Goal: Transaction & Acquisition: Purchase product/service

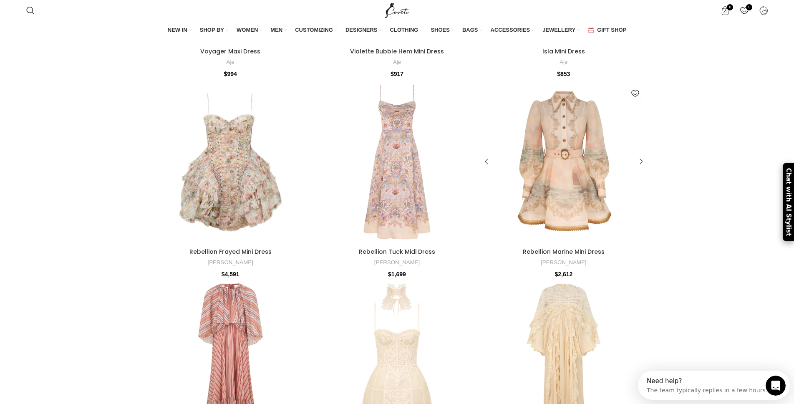
scroll to position [439, 0]
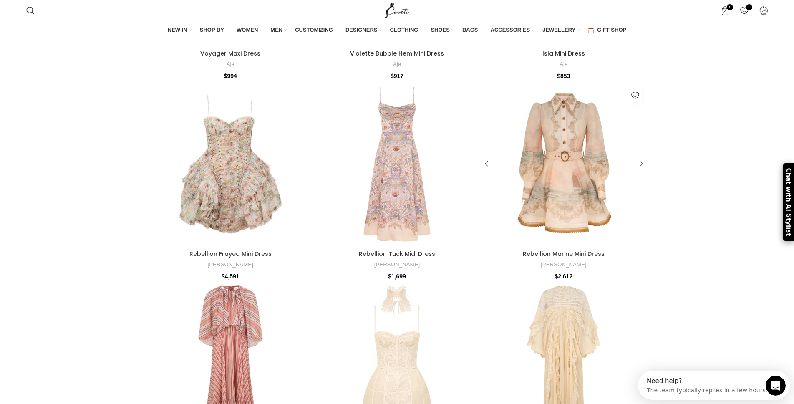
click at [546, 204] on img at bounding box center [564, 164] width 164 height 164
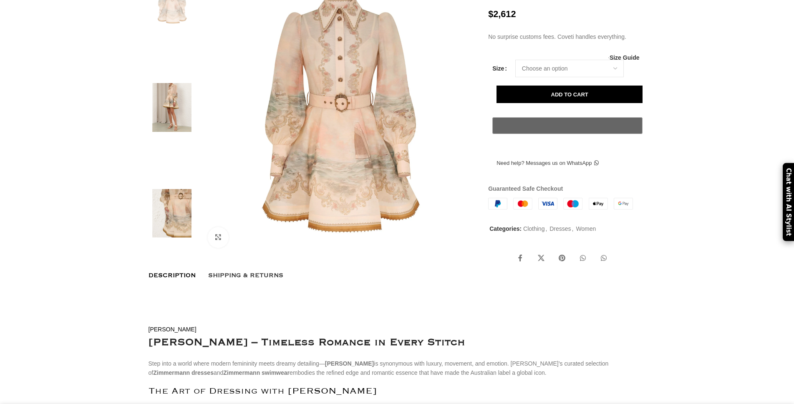
scroll to position [146, 0]
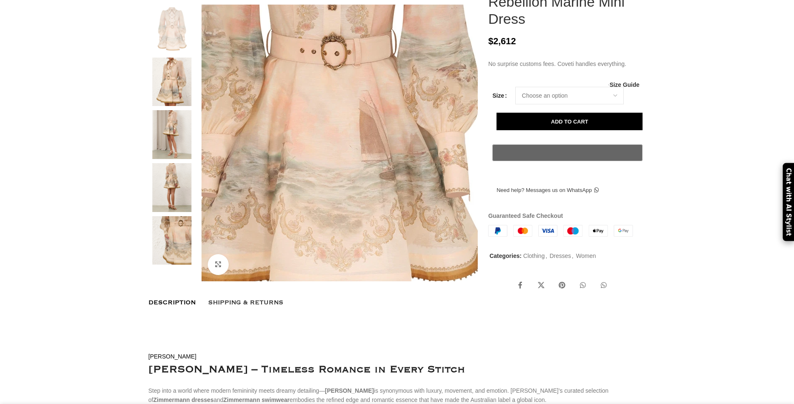
click at [353, 206] on img at bounding box center [330, 77] width 417 height 543
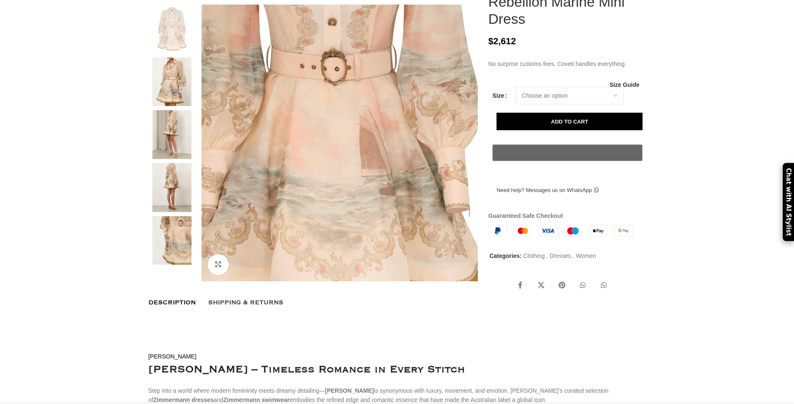
click at [353, 206] on img at bounding box center [330, 92] width 417 height 543
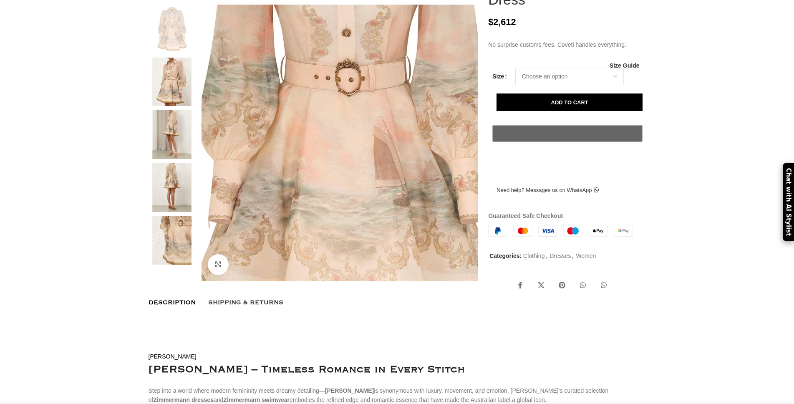
drag, startPoint x: 346, startPoint y: 166, endPoint x: 326, endPoint y: 195, distance: 35.0
click at [326, 195] on img at bounding box center [344, 103] width 417 height 543
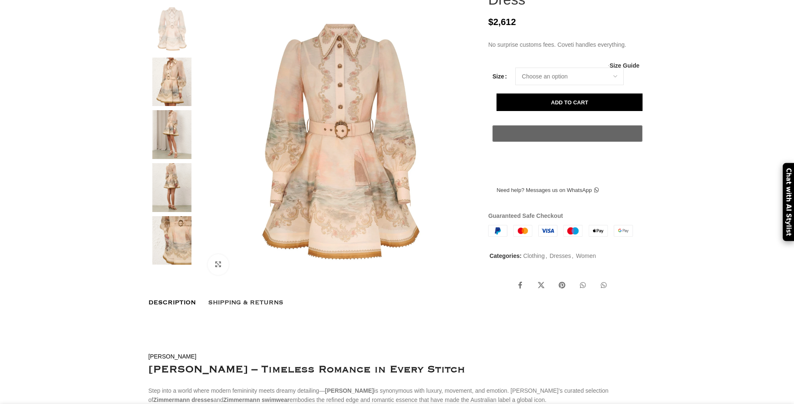
scroll to position [0, 88]
click at [172, 94] on img at bounding box center [171, 82] width 51 height 49
click at [167, 242] on img at bounding box center [171, 240] width 51 height 49
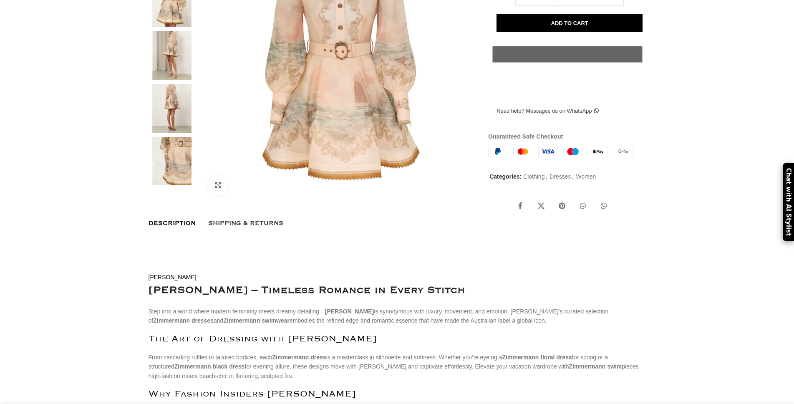
scroll to position [230, 0]
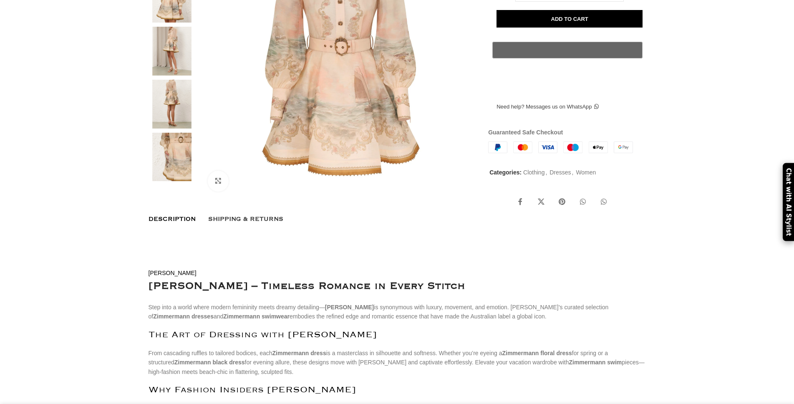
click at [167, 309] on img at bounding box center [171, 315] width 51 height 49
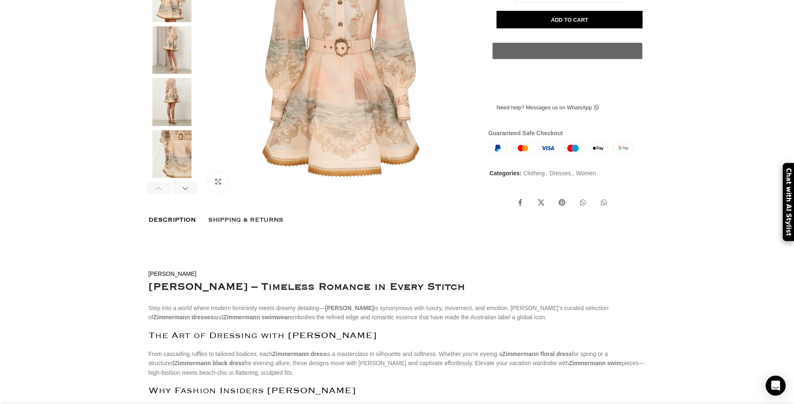
scroll to position [0, 1406]
click at [167, 106] on img at bounding box center [171, 102] width 51 height 48
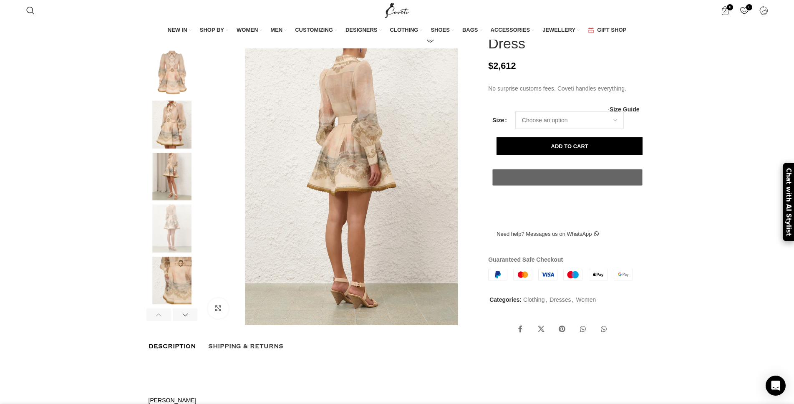
scroll to position [104, 0]
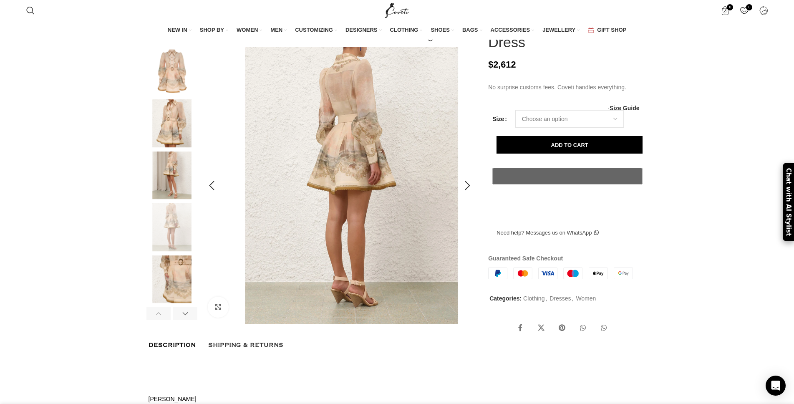
click at [343, 203] on img at bounding box center [351, 185] width 277 height 277
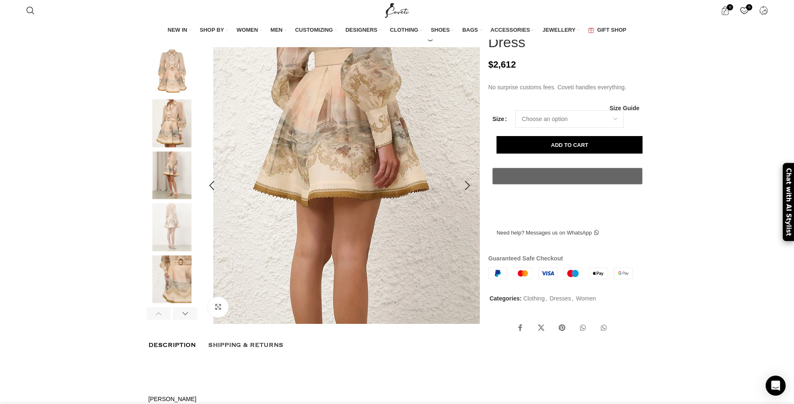
scroll to position [0, 0]
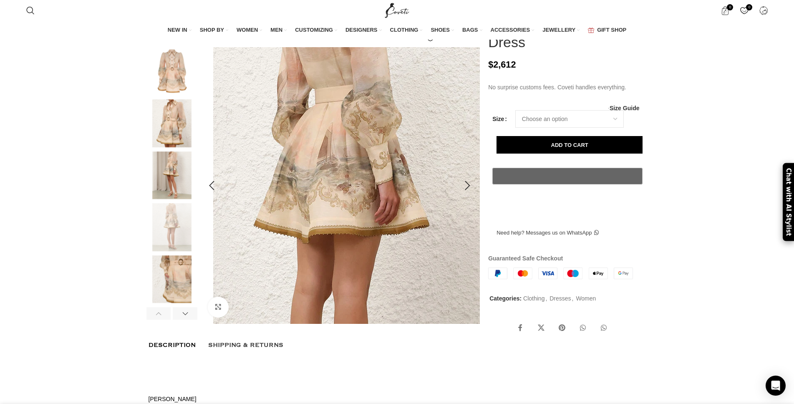
click at [355, 158] on img at bounding box center [341, 226] width 417 height 543
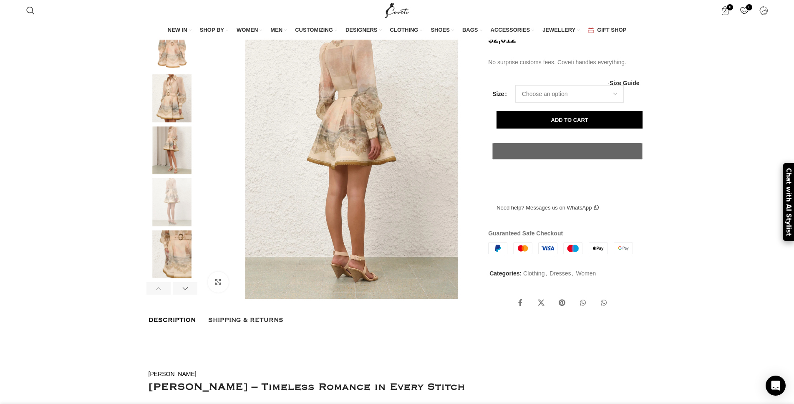
scroll to position [230, 0]
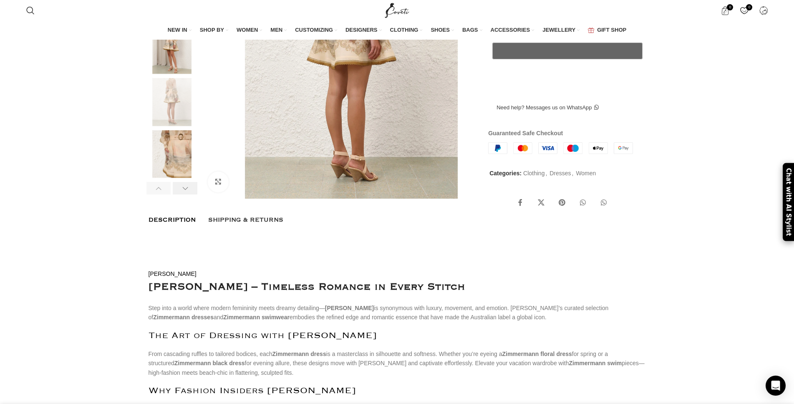
click at [184, 194] on div at bounding box center [185, 188] width 25 height 13
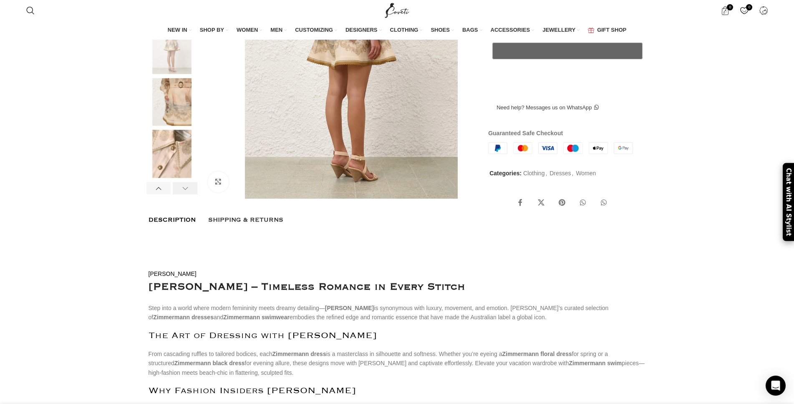
click at [184, 194] on div at bounding box center [185, 188] width 25 height 13
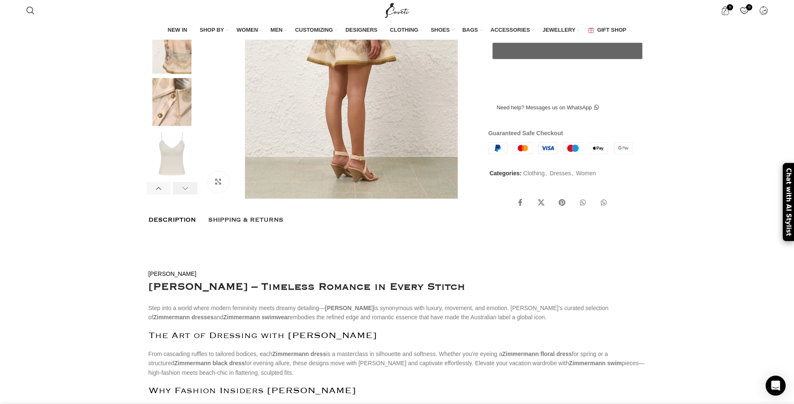
click at [184, 194] on div at bounding box center [185, 188] width 25 height 13
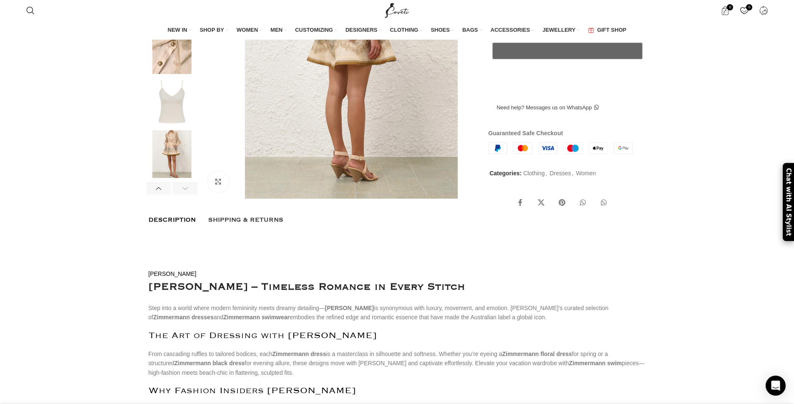
click at [184, 194] on div at bounding box center [185, 188] width 25 height 13
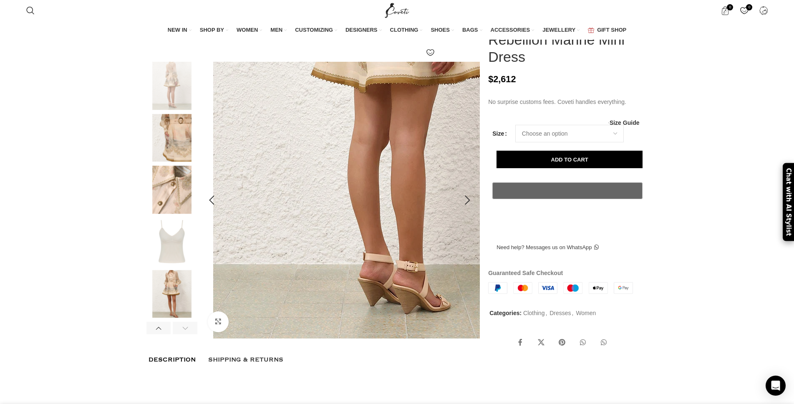
scroll to position [63, 0]
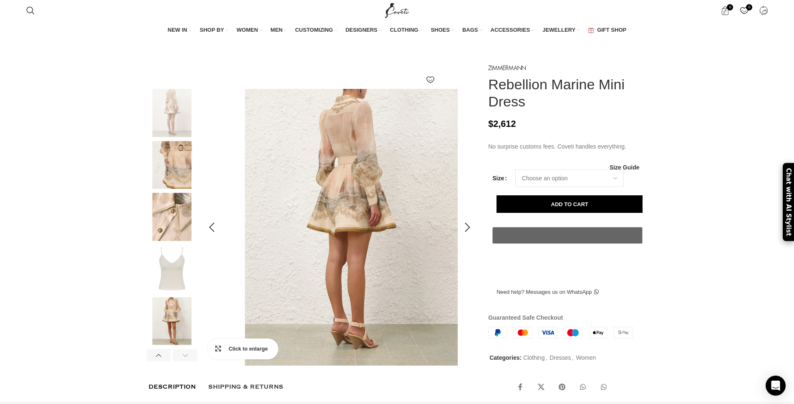
click at [215, 359] on link "Click to enlarge" at bounding box center [243, 348] width 71 height 21
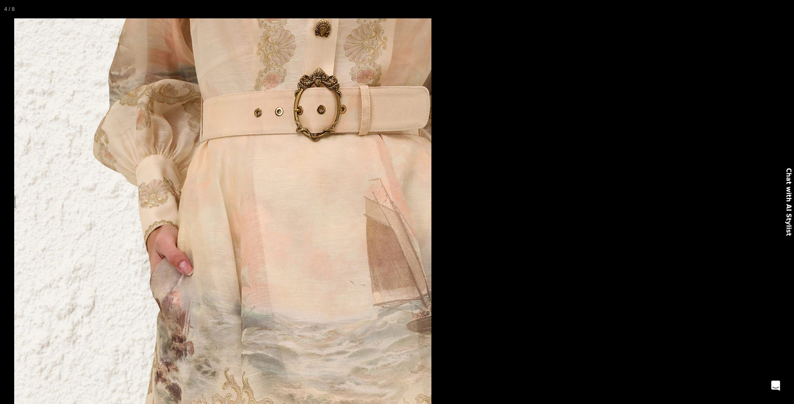
click at [215, 359] on link "Click to enlarge" at bounding box center [243, 348] width 71 height 21
click at [162, 240] on img at bounding box center [171, 217] width 51 height 48
click at [177, 186] on img at bounding box center [171, 165] width 51 height 48
click at [177, 135] on img at bounding box center [171, 113] width 51 height 48
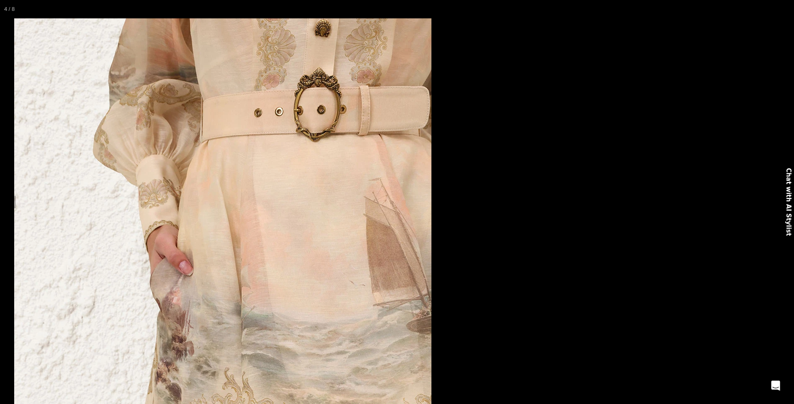
scroll to position [125, 0]
click at [160, 299] on div at bounding box center [158, 292] width 25 height 13
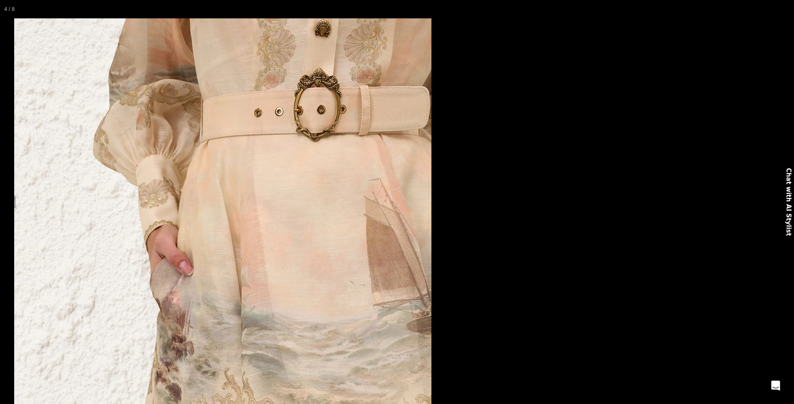
click at [160, 299] on div at bounding box center [158, 292] width 25 height 13
click at [179, 123] on img at bounding box center [171, 102] width 51 height 48
click at [177, 165] on img at bounding box center [171, 155] width 51 height 48
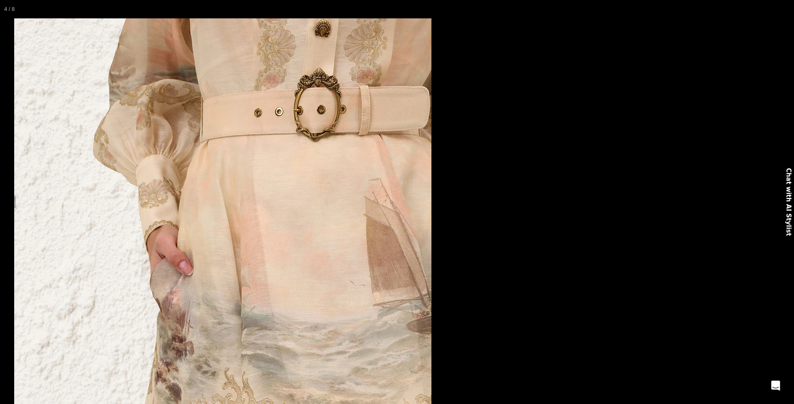
scroll to position [0, 1318]
click at [174, 224] on img at bounding box center [171, 206] width 51 height 48
